Goal: Contribute content: Contribute content

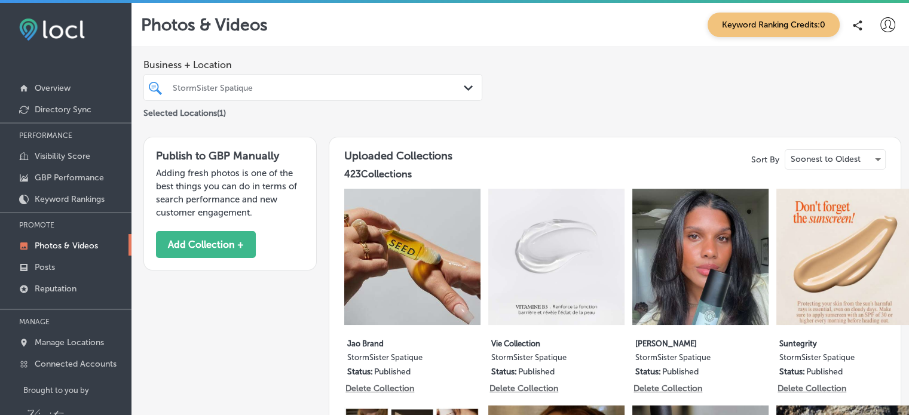
click at [880, 30] on icon at bounding box center [887, 24] width 15 height 15
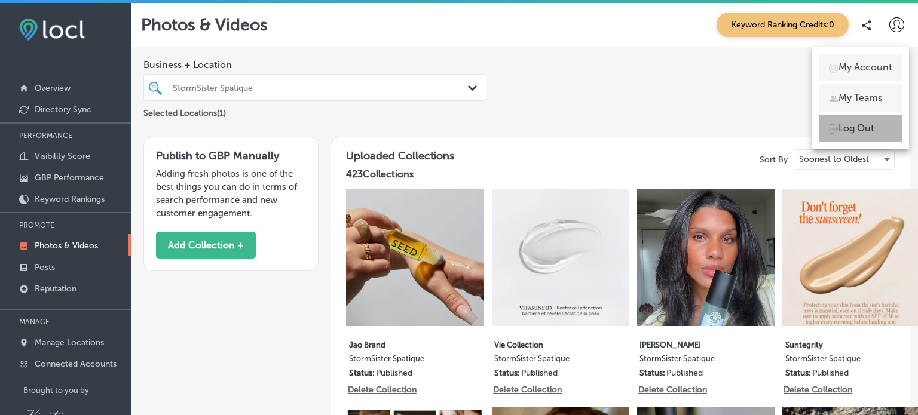
click at [853, 129] on p "Log Out" at bounding box center [857, 128] width 36 height 14
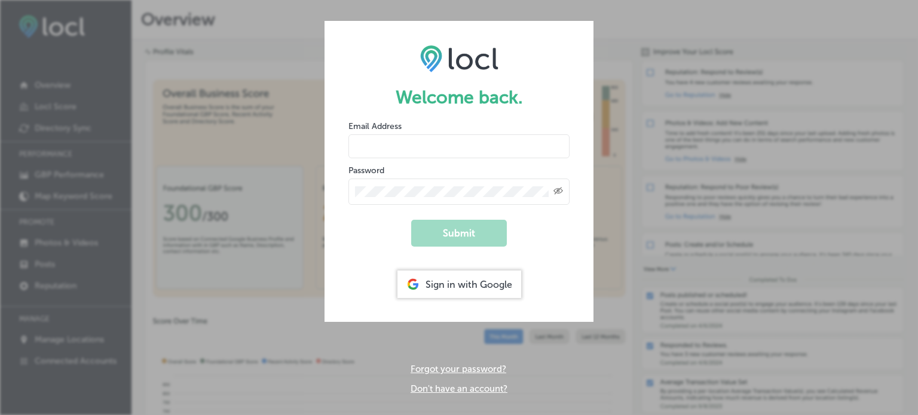
click at [418, 152] on input "email" at bounding box center [458, 146] width 221 height 24
type input "[EMAIL_ADDRESS][DOMAIN_NAME]"
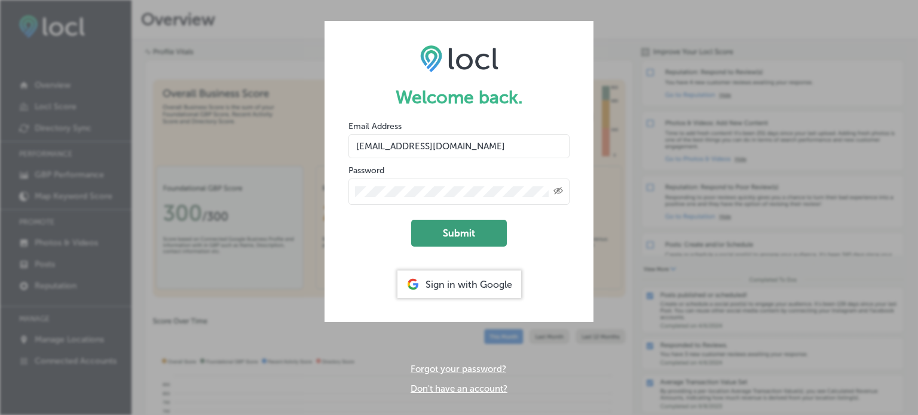
click at [461, 231] on button "Submit" at bounding box center [459, 233] width 96 height 27
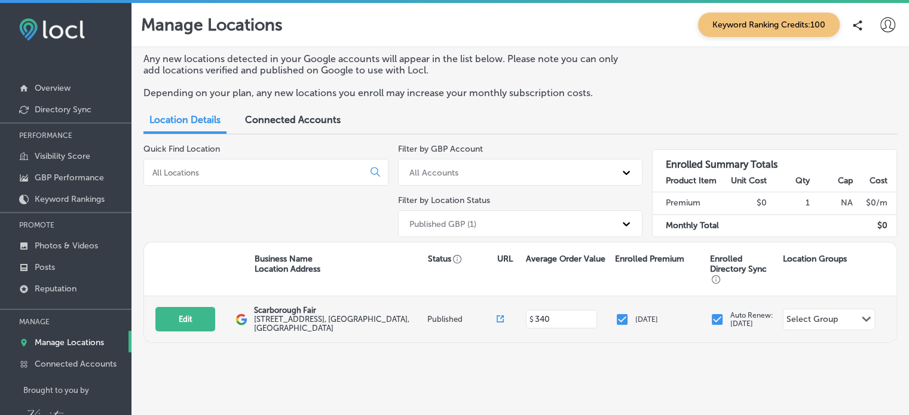
click at [259, 321] on label "[STREET_ADDRESS]" at bounding box center [338, 324] width 170 height 18
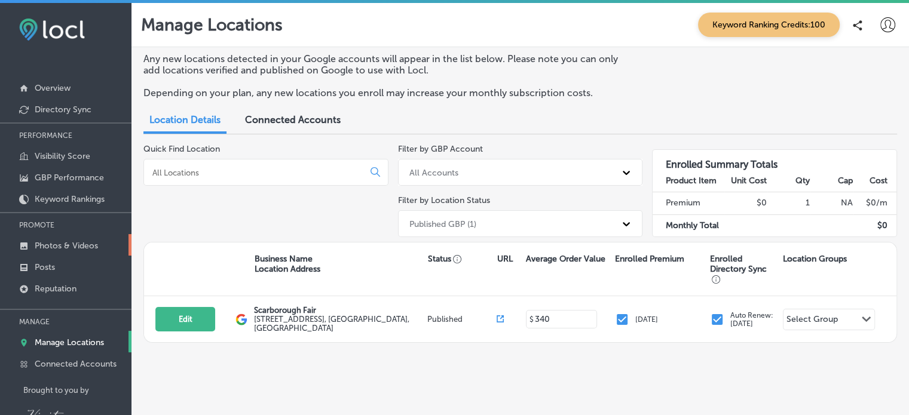
click at [92, 243] on p "Photos & Videos" at bounding box center [66, 246] width 63 height 10
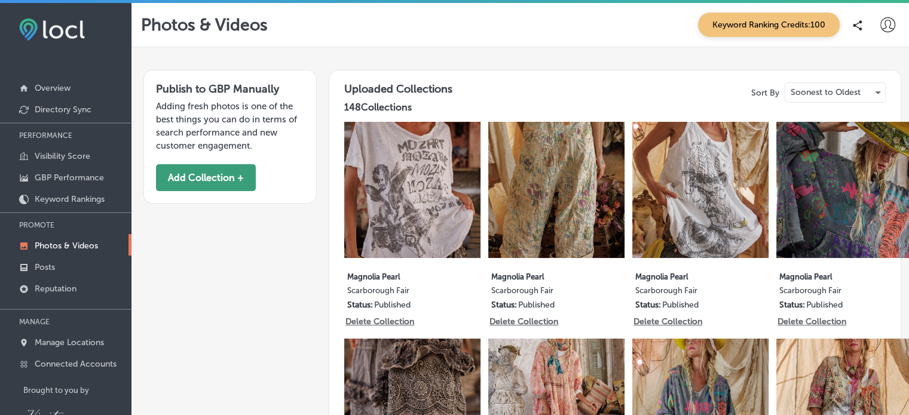
click at [230, 183] on button "Add Collection +" at bounding box center [206, 177] width 100 height 27
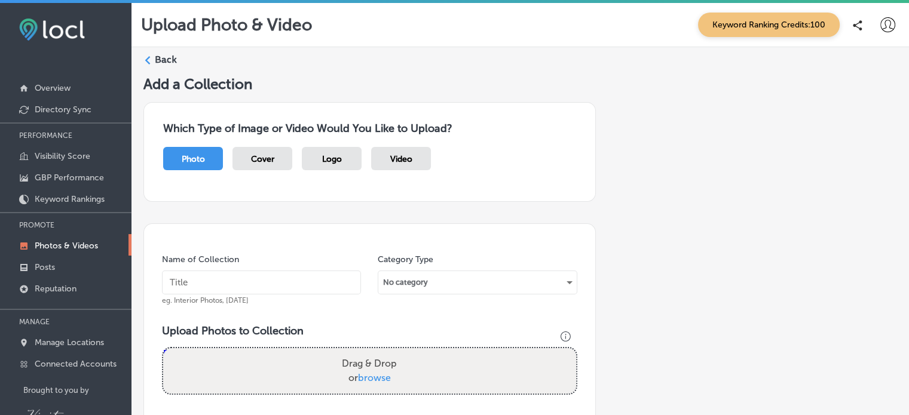
click at [268, 286] on input "text" at bounding box center [261, 283] width 199 height 24
type input "[PERSON_NAME]"
click at [558, 282] on div "No category" at bounding box center [477, 282] width 198 height 19
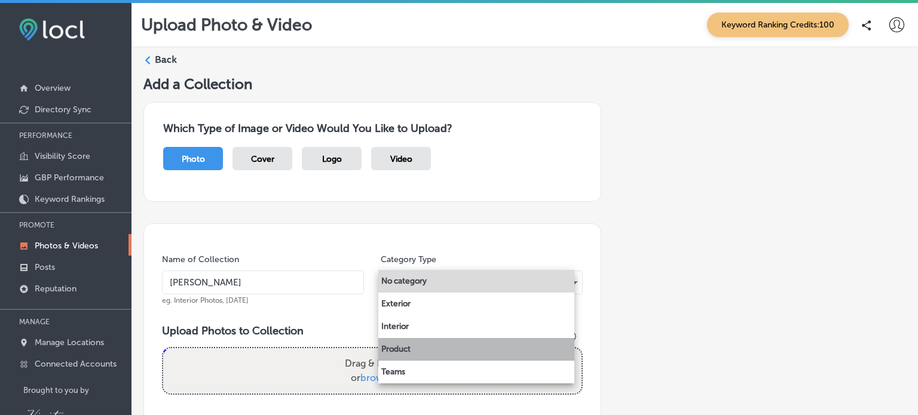
click at [408, 348] on li "Product" at bounding box center [476, 349] width 196 height 23
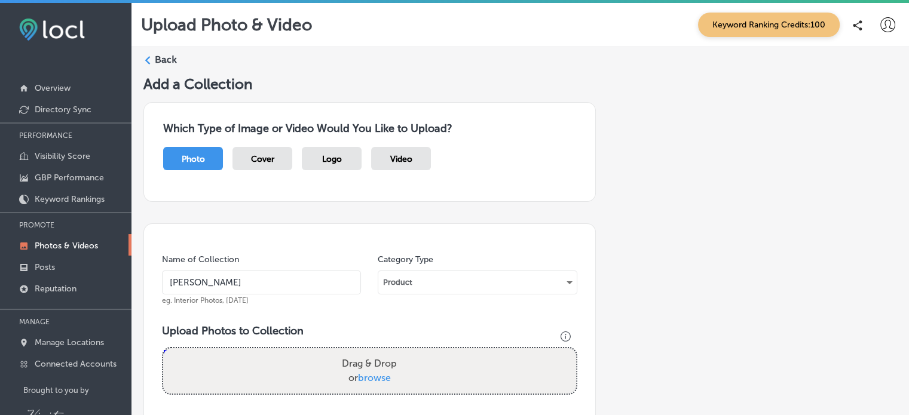
click at [384, 375] on span "browse" at bounding box center [374, 377] width 33 height 11
click at [384, 352] on input "Drag & Drop or browse" at bounding box center [369, 350] width 413 height 4
type input "C:\fakepath\2ec0ef1d-815d-cb5e-f432-a389501f43cf.jpeg"
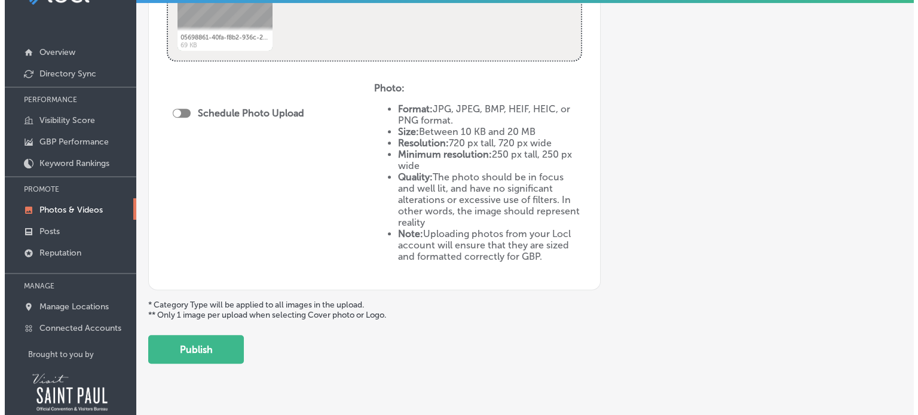
scroll to position [61, 0]
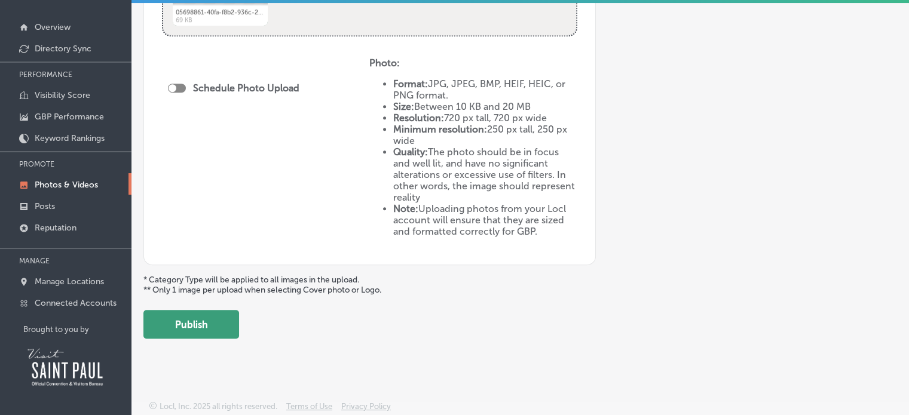
click at [188, 319] on button "Publish" at bounding box center [191, 324] width 96 height 29
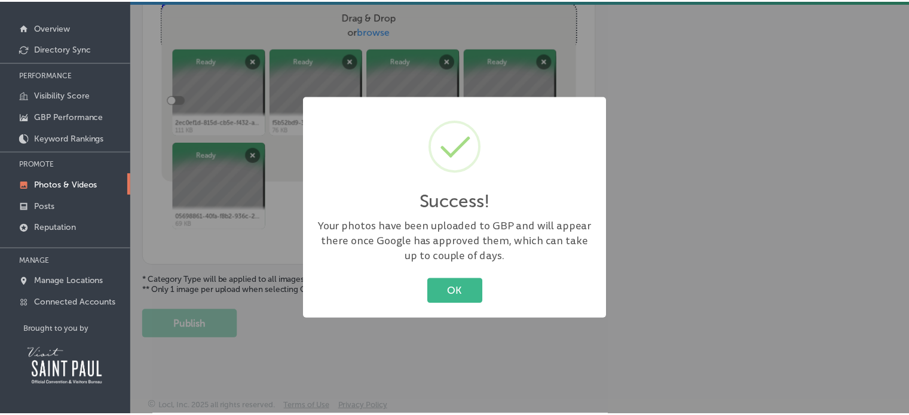
scroll to position [298, 0]
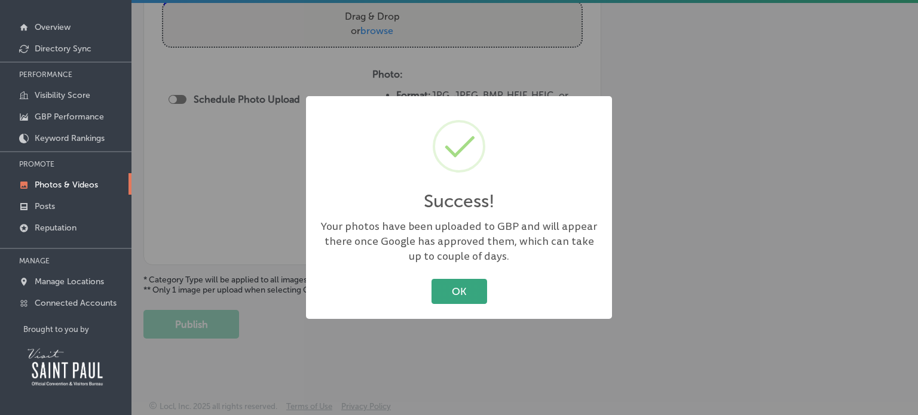
click at [466, 294] on button "OK" at bounding box center [460, 291] width 56 height 25
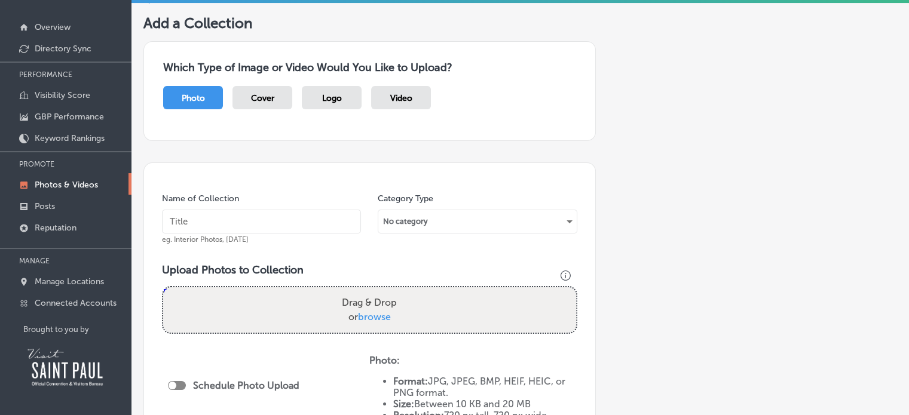
scroll to position [0, 0]
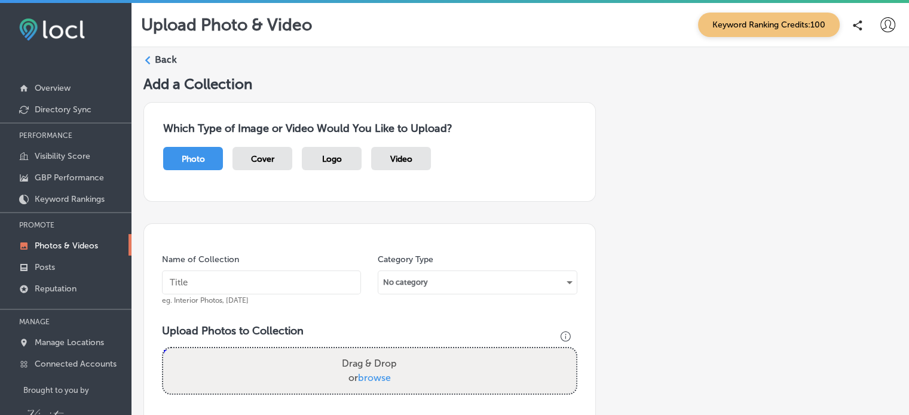
click at [148, 56] on icon at bounding box center [147, 60] width 8 height 8
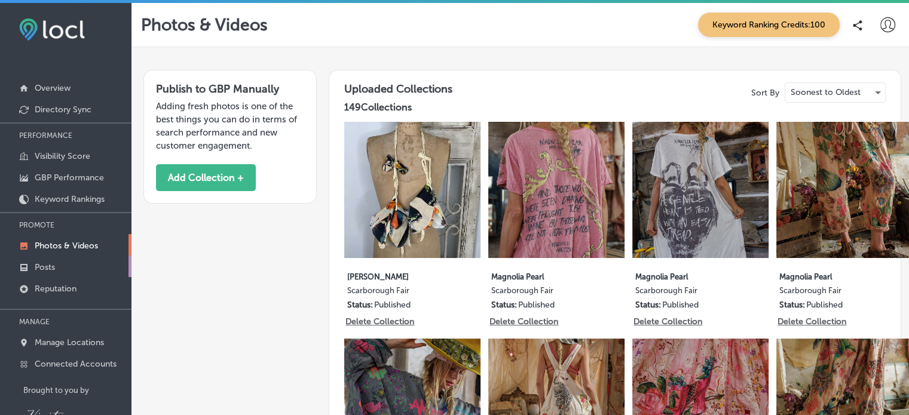
click at [51, 266] on p "Posts" at bounding box center [45, 267] width 20 height 10
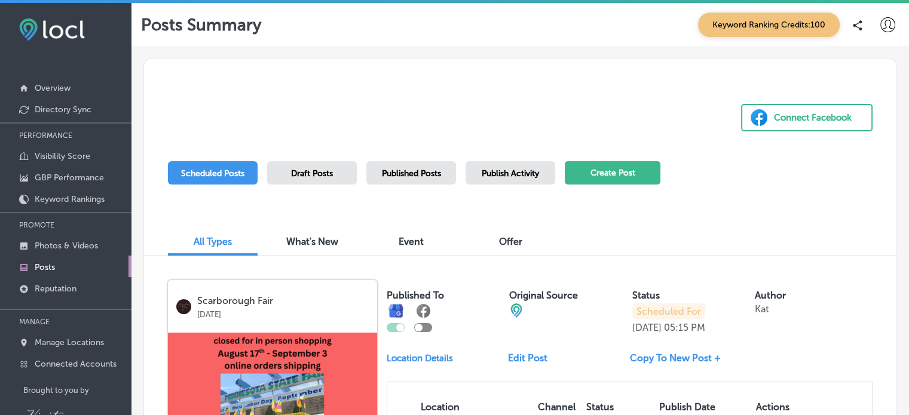
click at [616, 169] on button "Create Post" at bounding box center [613, 172] width 96 height 23
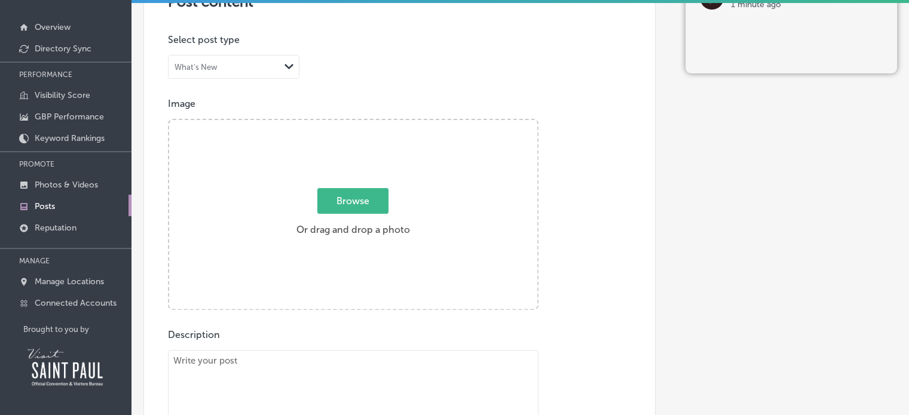
scroll to position [221, 0]
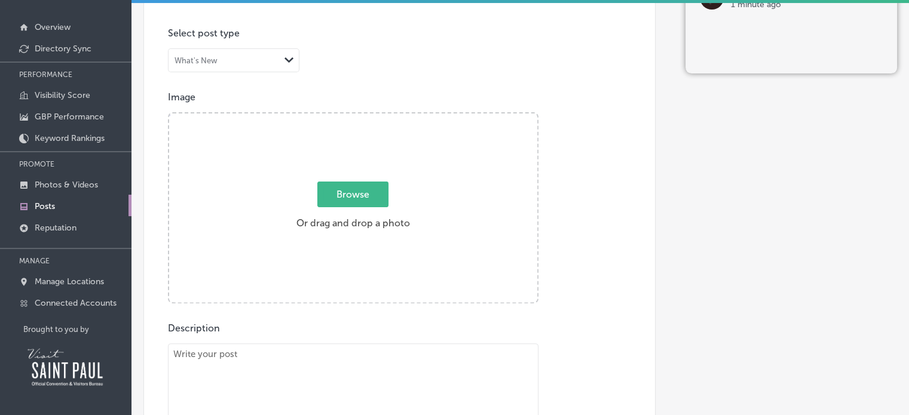
click at [348, 188] on span "Browse" at bounding box center [352, 195] width 71 height 26
click at [348, 117] on input "Browse Or drag and drop a photo" at bounding box center [353, 116] width 368 height 4
type input "C:\fakepath\c3429e80-75b8-578f-0273-2cf90385cbdd.jpg"
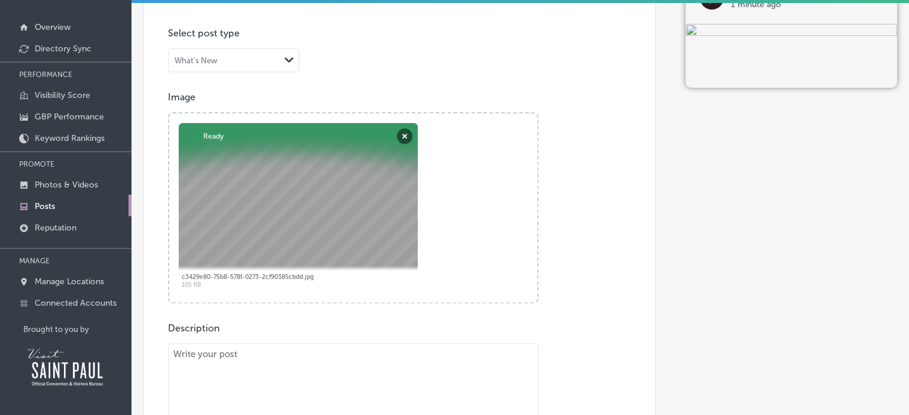
paste textarea "ARE YOU [DEMOGRAPHIC_DATA][PERSON_NAME]❓ [URL][DOMAIN_NAME]"
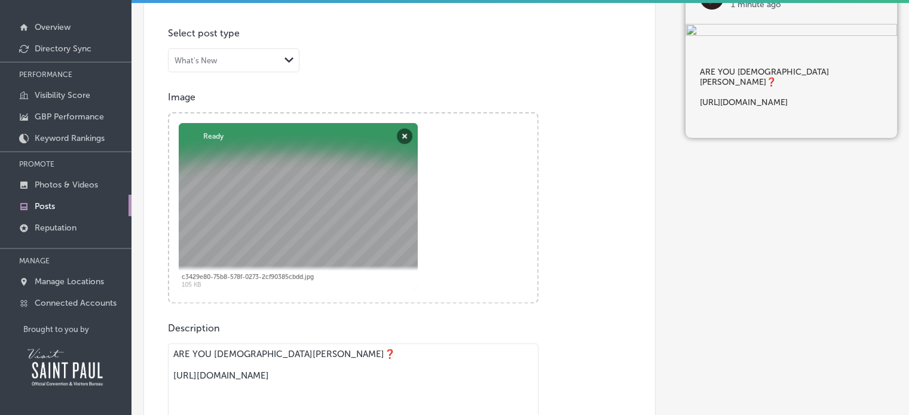
drag, startPoint x: 381, startPoint y: 386, endPoint x: 172, endPoint y: 378, distance: 210.0
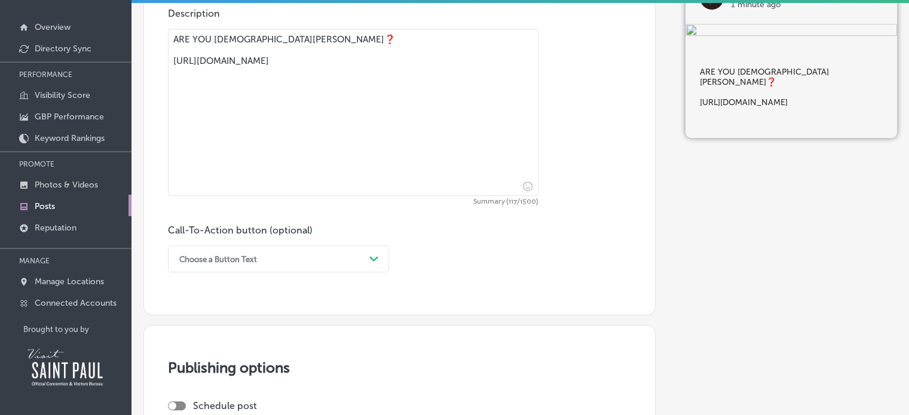
scroll to position [538, 0]
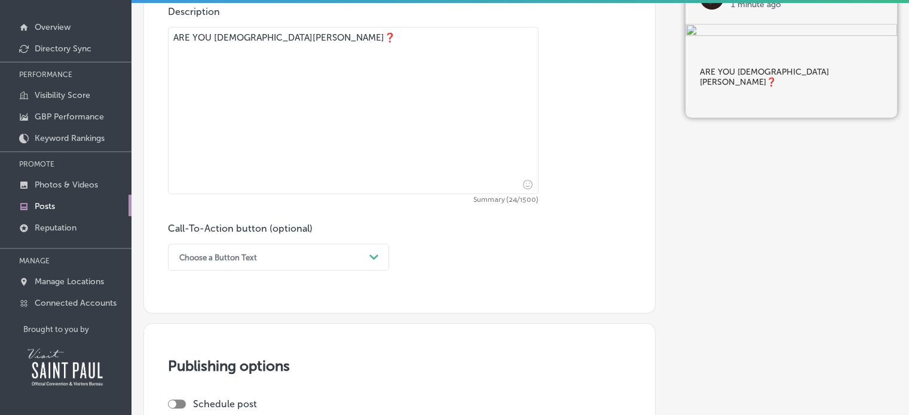
type textarea "ARE YOU [DEMOGRAPHIC_DATA][PERSON_NAME]❓"
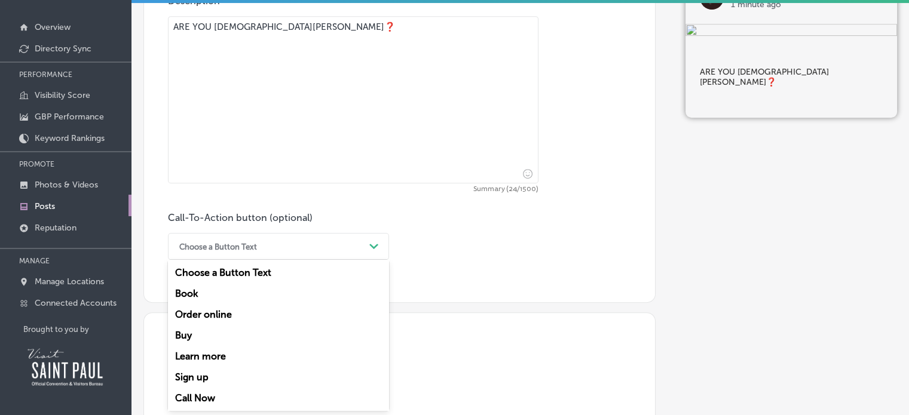
click at [376, 256] on div "Choose a Button Text Path Created with Sketch." at bounding box center [278, 246] width 221 height 27
click at [219, 354] on div "Learn more" at bounding box center [278, 356] width 221 height 21
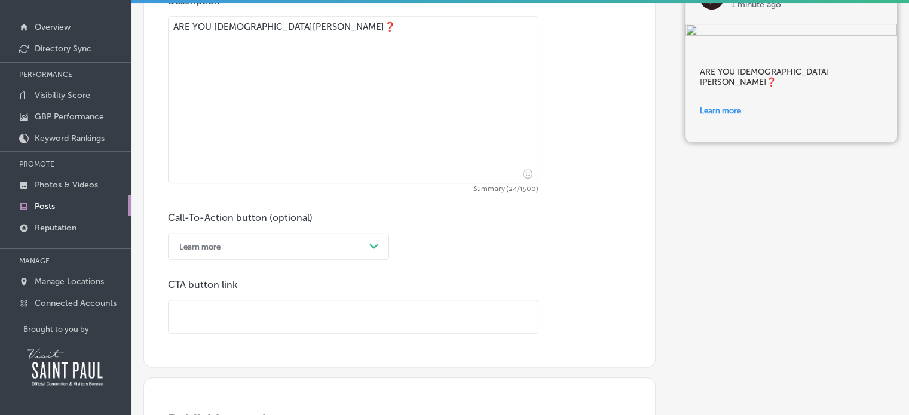
click at [204, 320] on input "text" at bounding box center [353, 317] width 369 height 33
paste input "[URL][DOMAIN_NAME]"
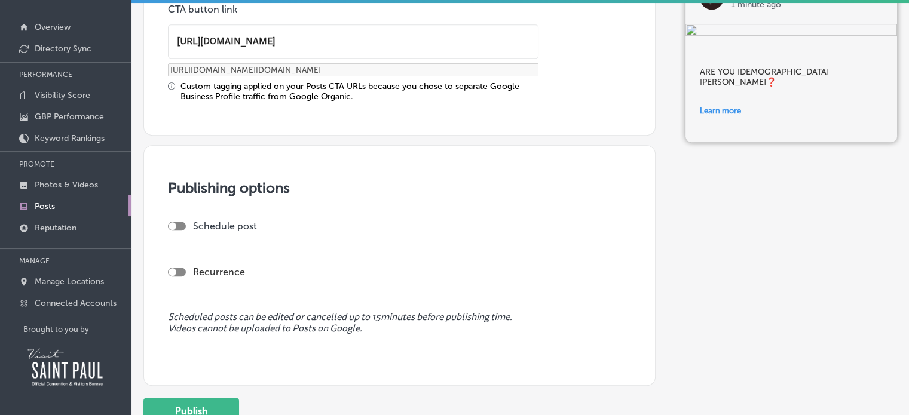
scroll to position [825, 0]
click at [182, 221] on div at bounding box center [177, 225] width 18 height 9
type input "[URL][DOMAIN_NAME]"
checkbox input "true"
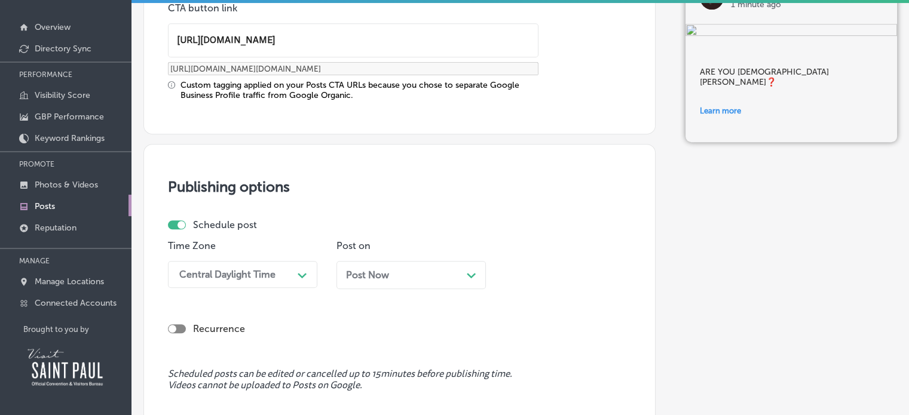
click at [184, 325] on div at bounding box center [177, 329] width 18 height 9
checkbox input "true"
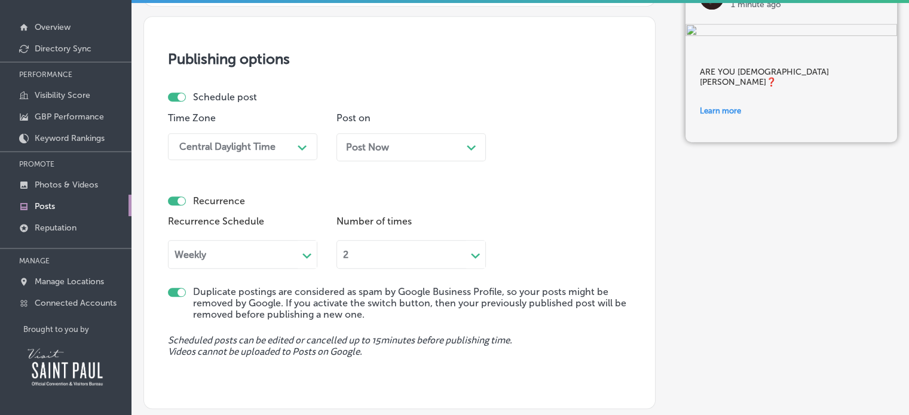
scroll to position [993, 0]
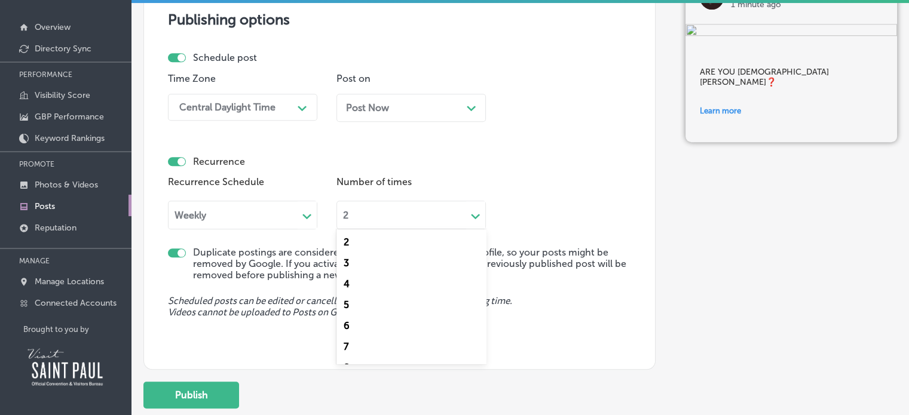
click at [478, 214] on polygon at bounding box center [475, 216] width 9 height 5
click at [354, 337] on div "10" at bounding box center [411, 338] width 149 height 21
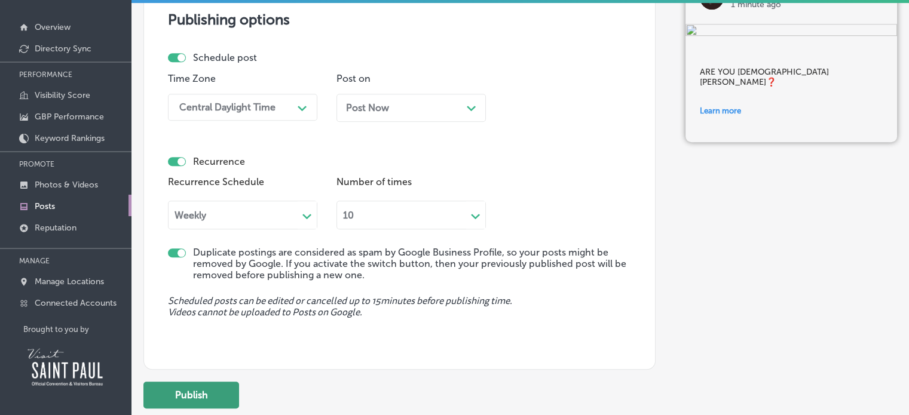
click at [185, 389] on button "Publish" at bounding box center [191, 395] width 96 height 27
checkbox input "false"
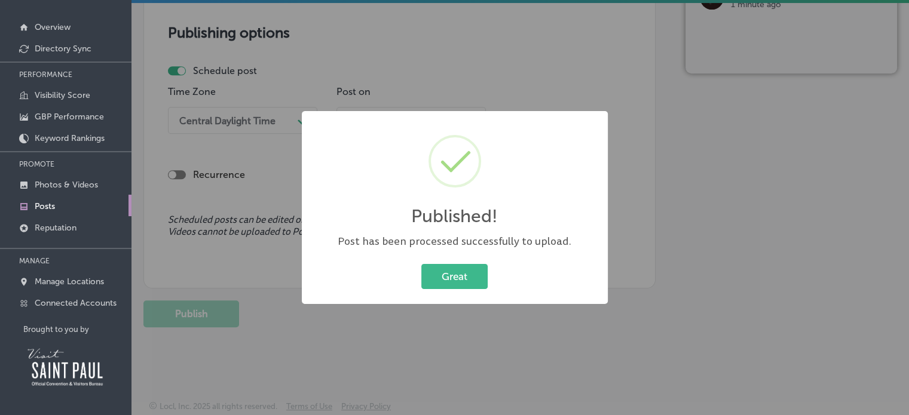
scroll to position [871, 0]
click at [473, 286] on button "Great" at bounding box center [454, 276] width 66 height 25
